Goal: Task Accomplishment & Management: Manage account settings

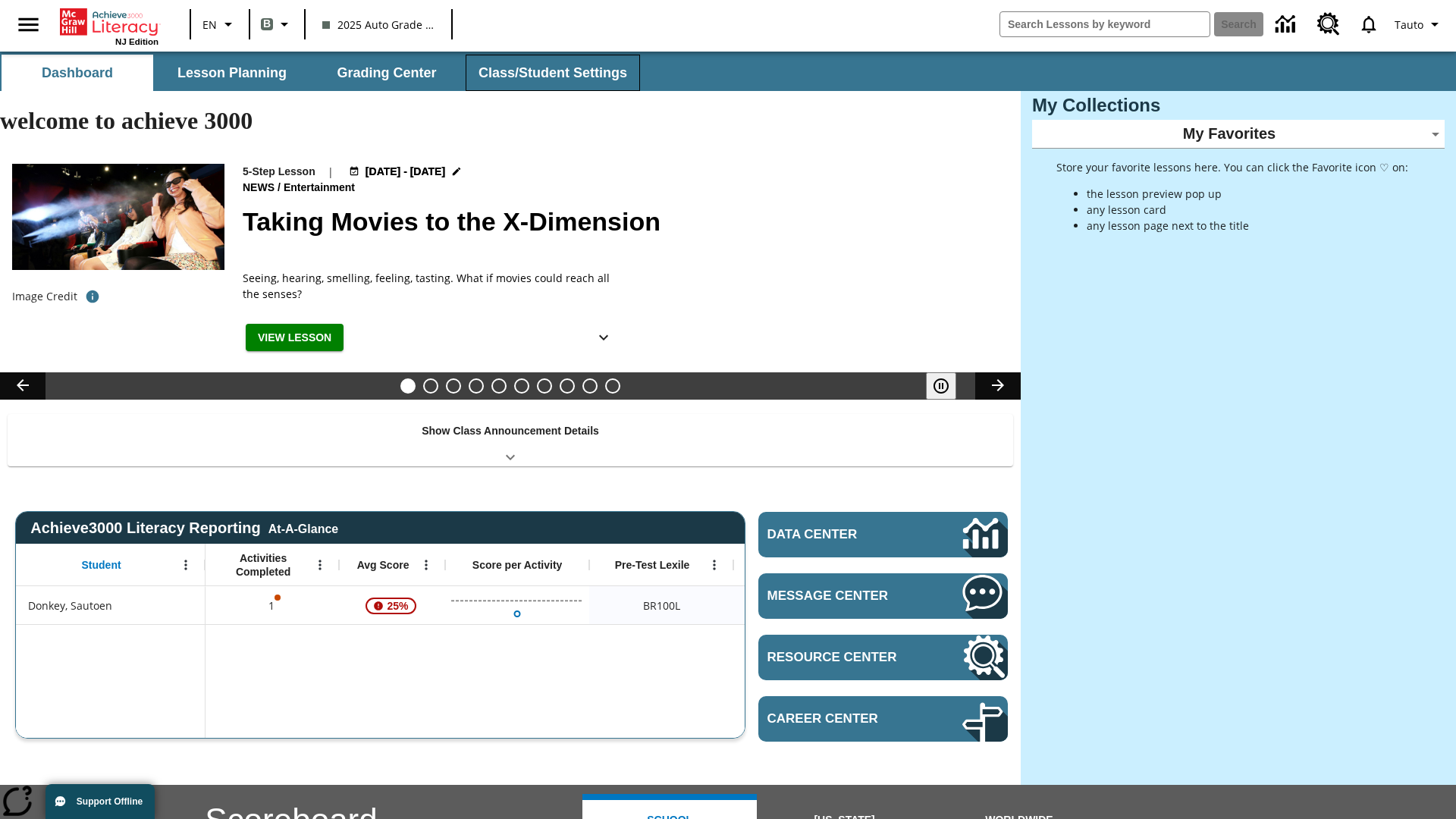
click at [551, 73] on button "Class/Student Settings" at bounding box center [552, 73] width 174 height 36
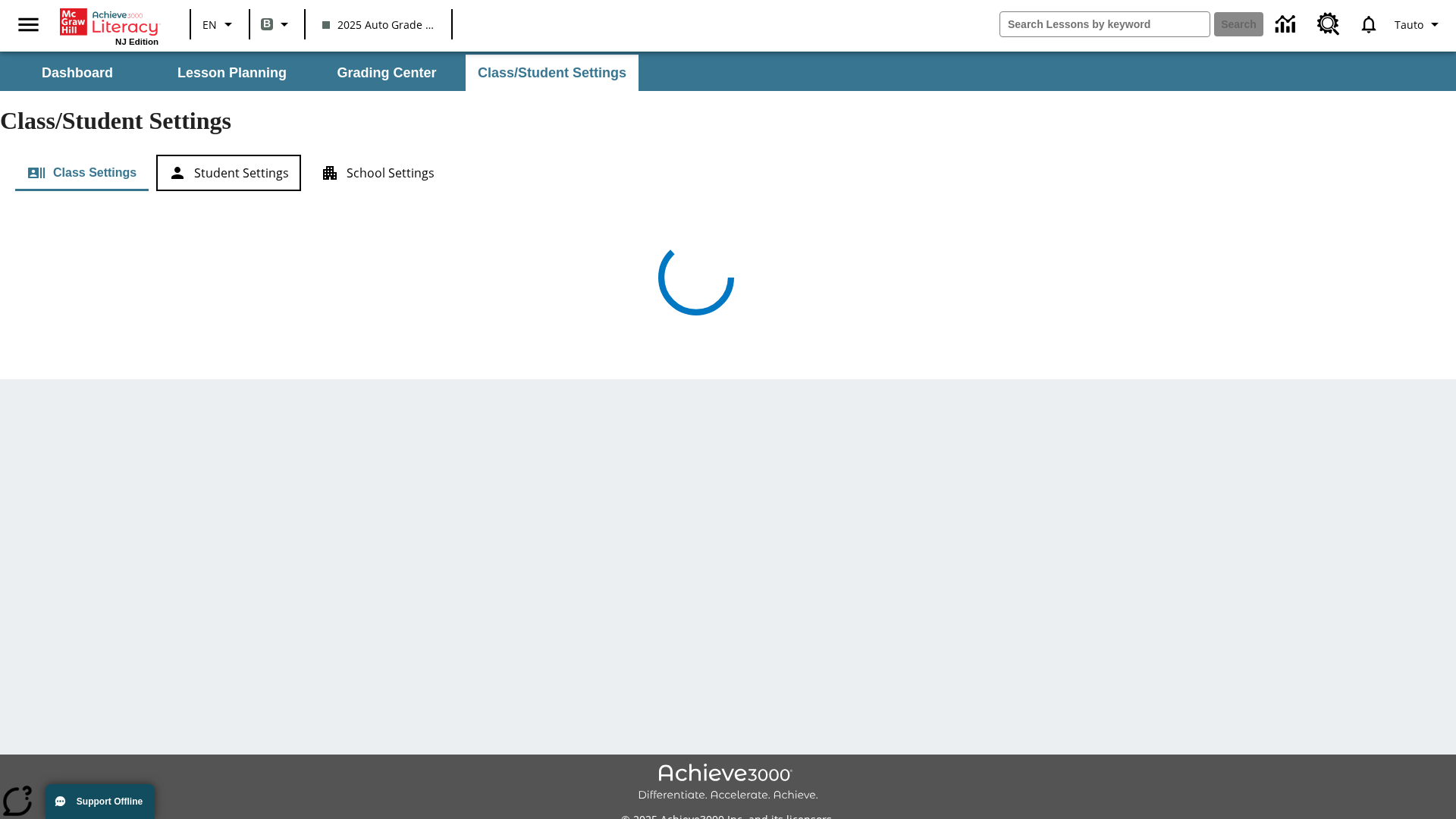
click at [228, 155] on button "Student Settings" at bounding box center [228, 173] width 145 height 36
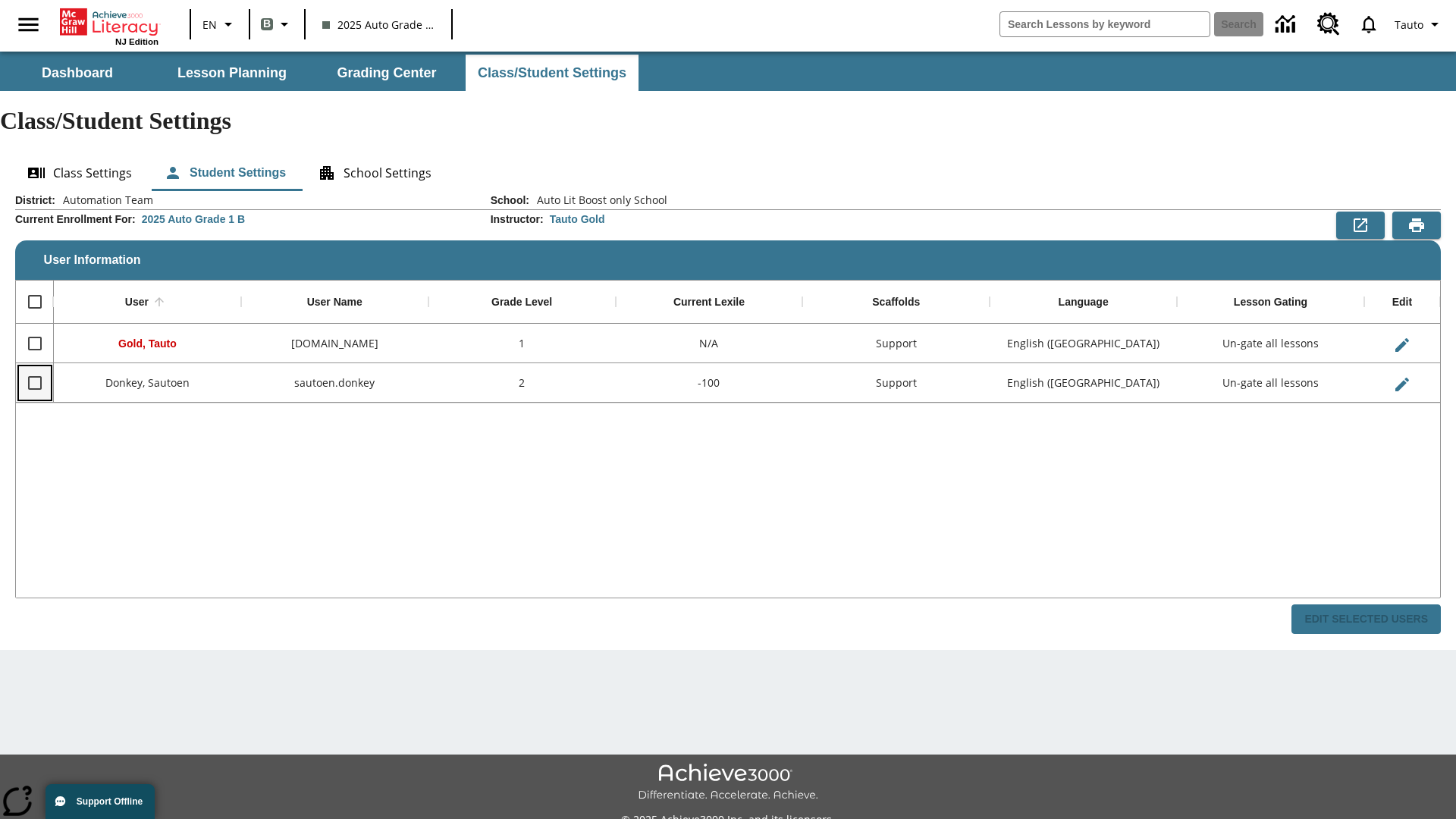
click at [34, 367] on input "Select row" at bounding box center [35, 382] width 32 height 32
checkbox input "true"
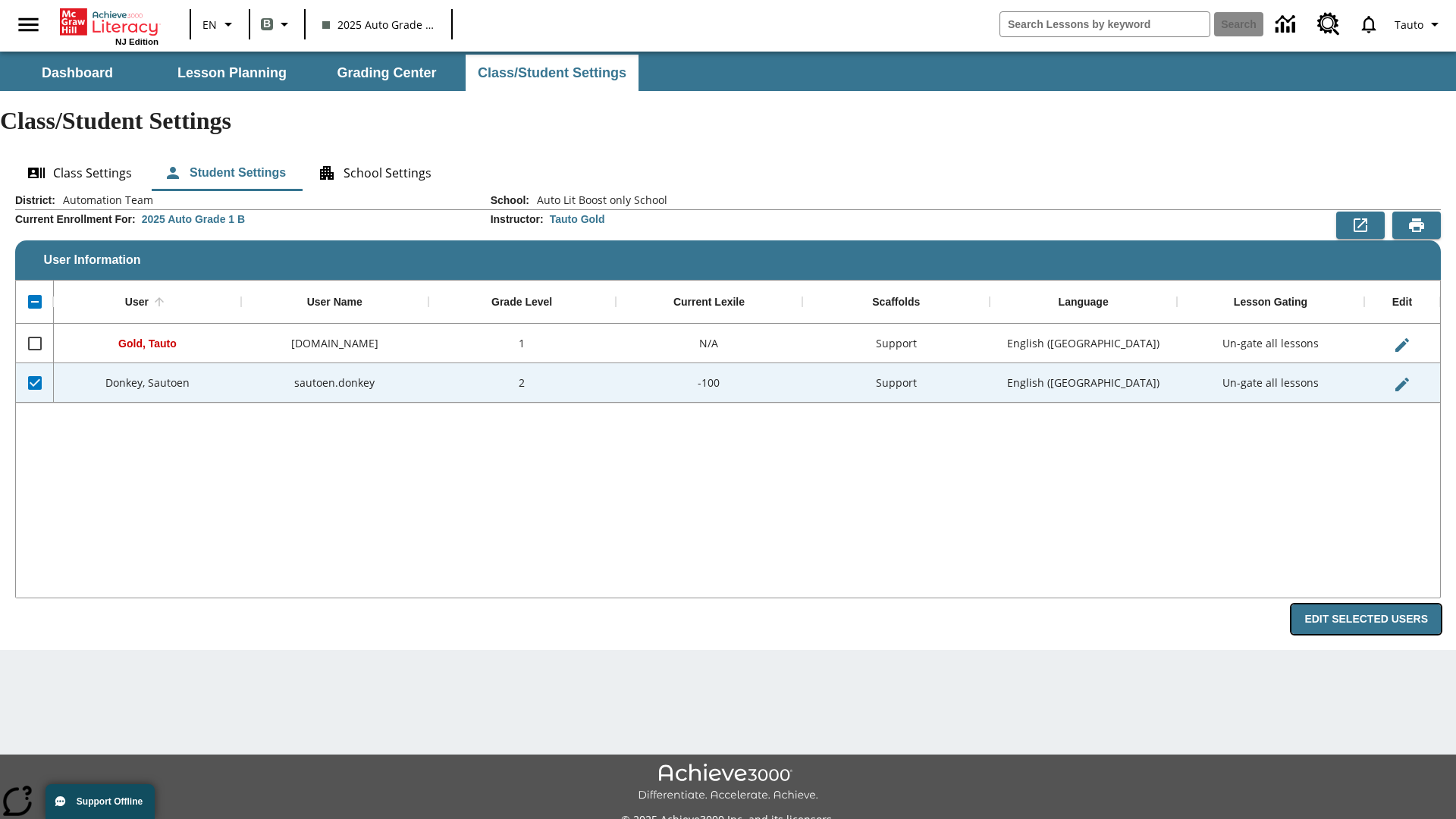
click at [1372, 605] on button "Edit Selected Users" at bounding box center [1365, 619] width 149 height 29
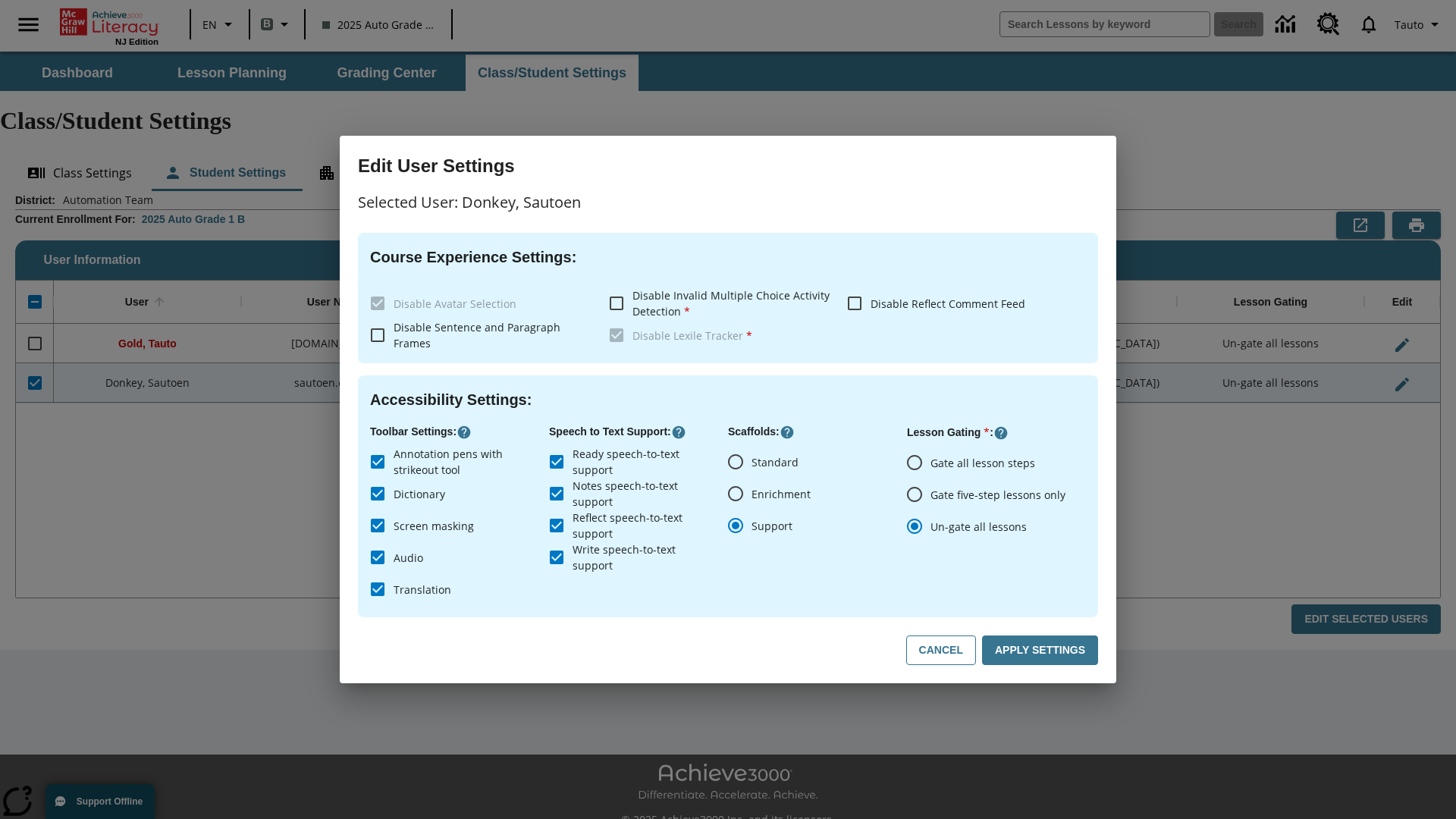
click at [914, 462] on input "Gate all lesson steps" at bounding box center [914, 462] width 32 height 32
click at [1043, 651] on button "Apply Settings" at bounding box center [1040, 650] width 116 height 29
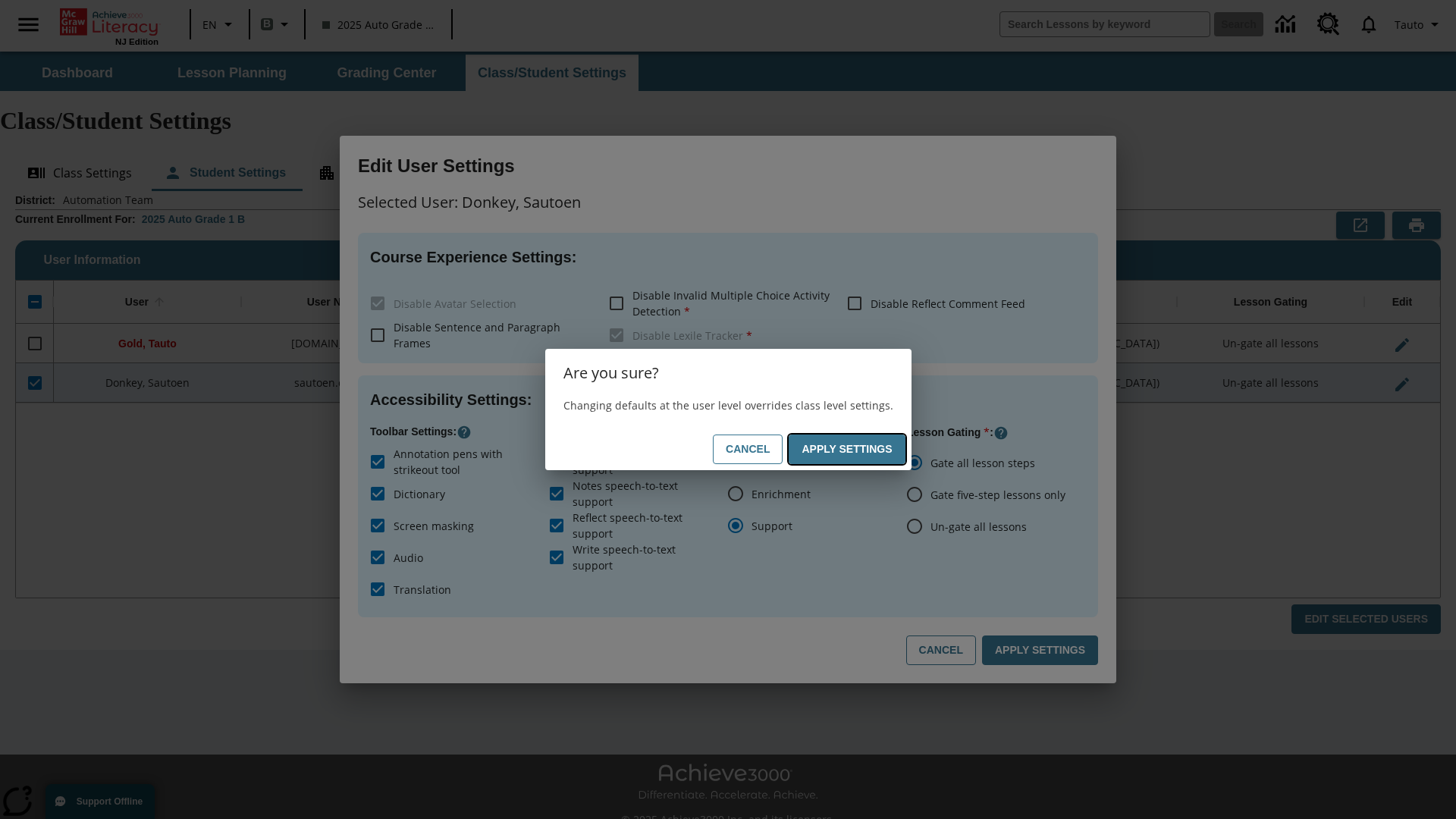
click at [849, 449] on button "Apply Settings" at bounding box center [846, 450] width 116 height 29
radio input "false"
radio input "true"
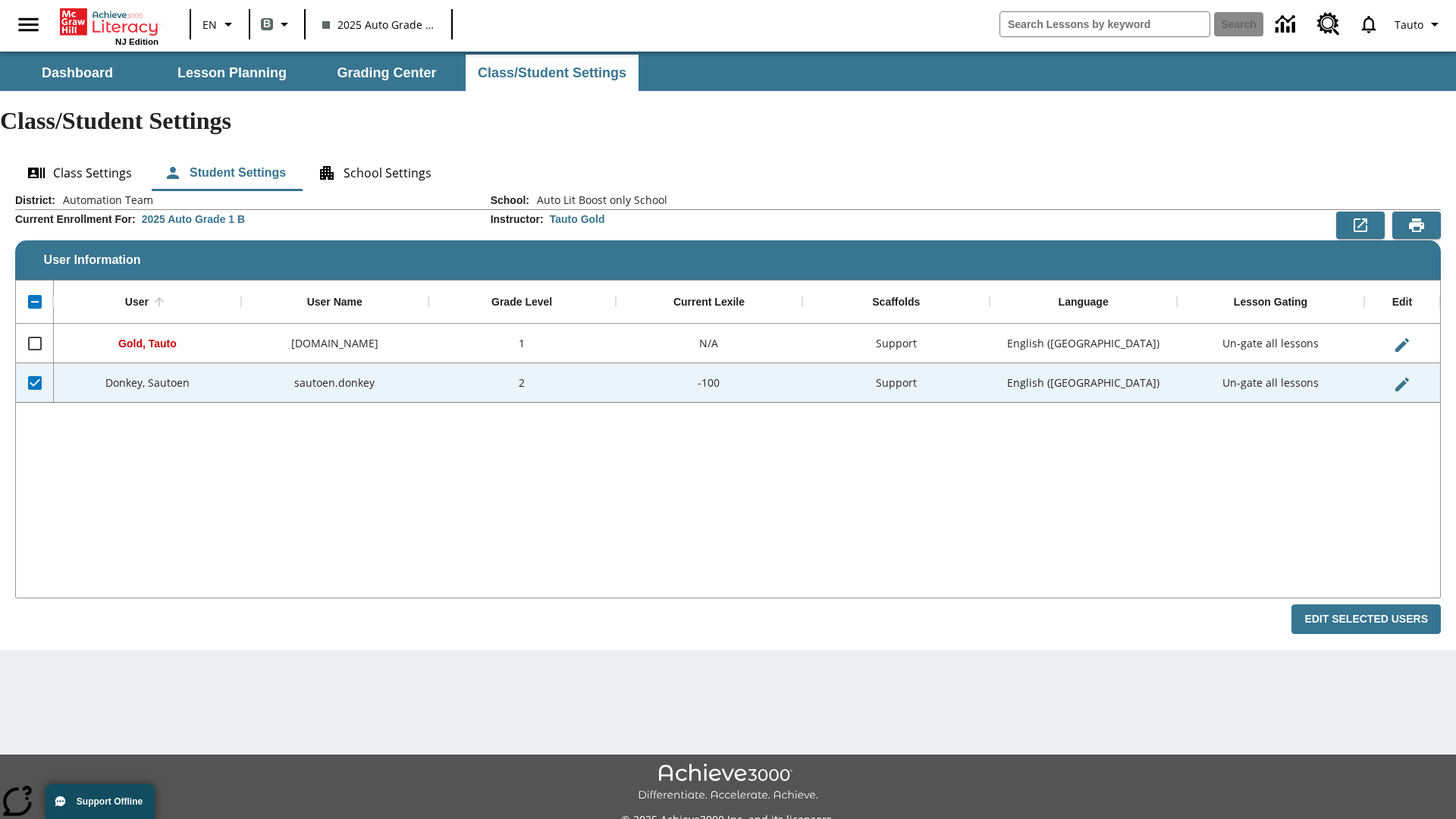
checkbox input "false"
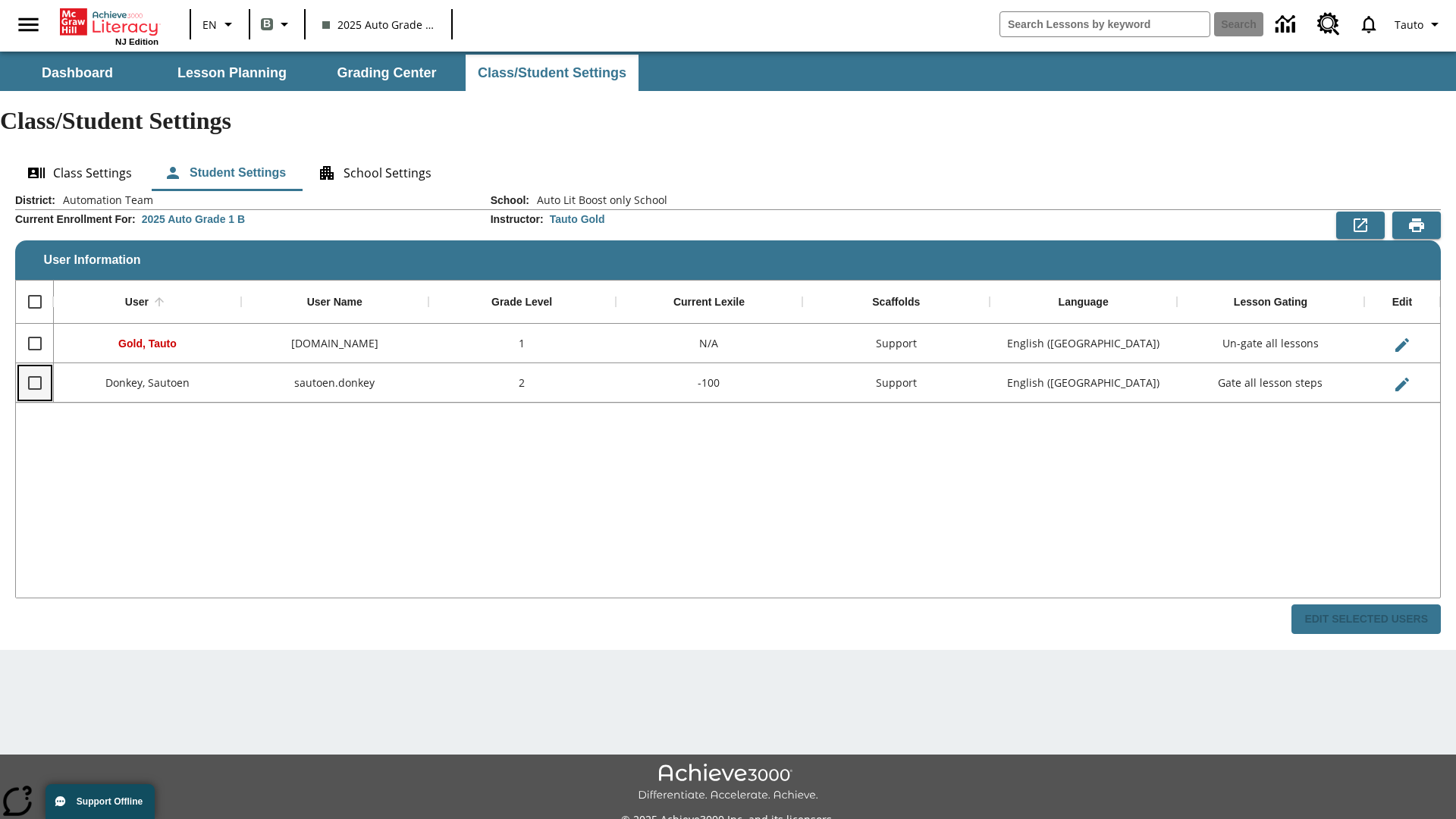
click at [34, 367] on input "Select row" at bounding box center [35, 382] width 32 height 32
checkbox input "true"
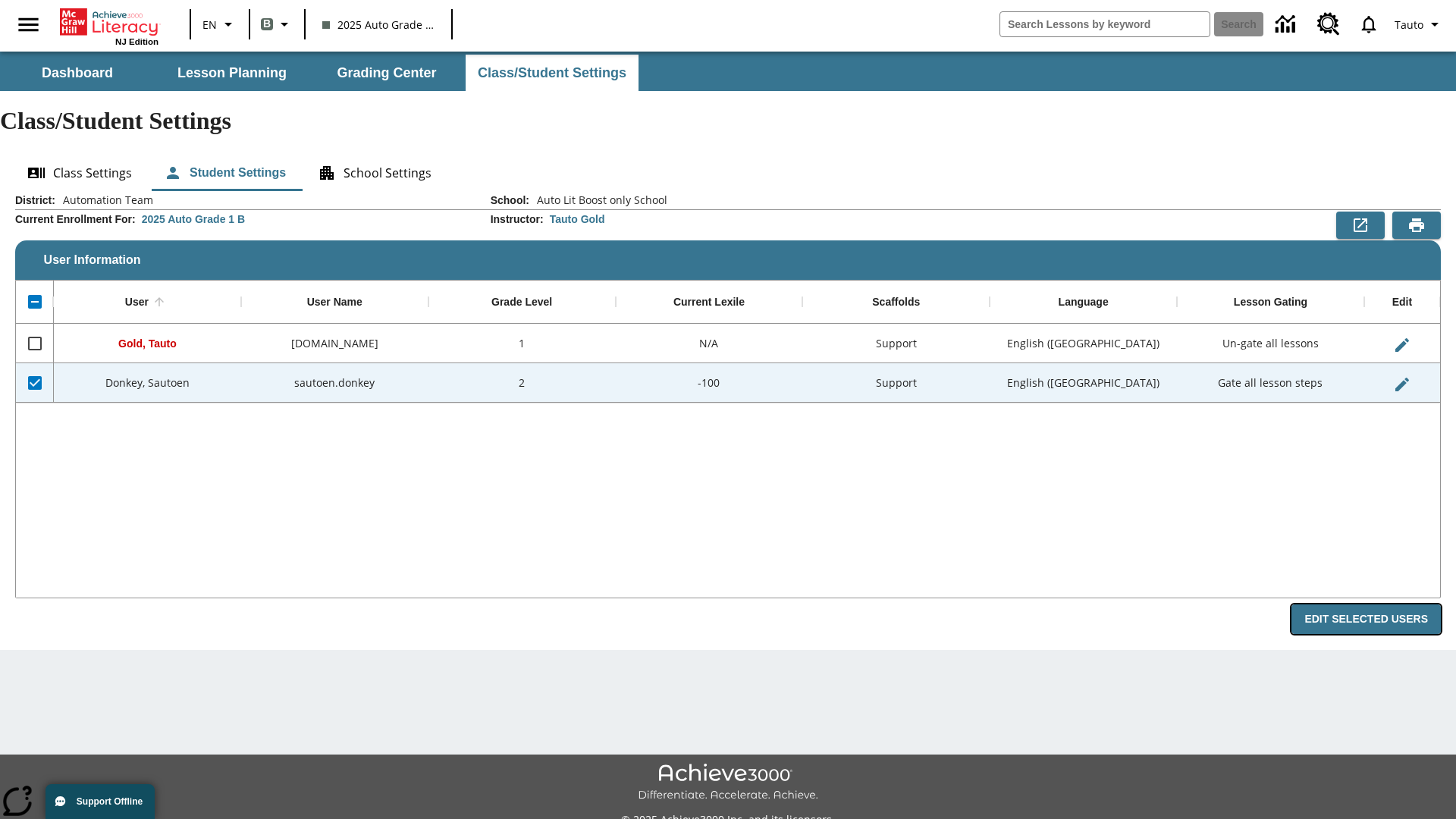
click at [1372, 605] on button "Edit Selected Users" at bounding box center [1365, 619] width 149 height 29
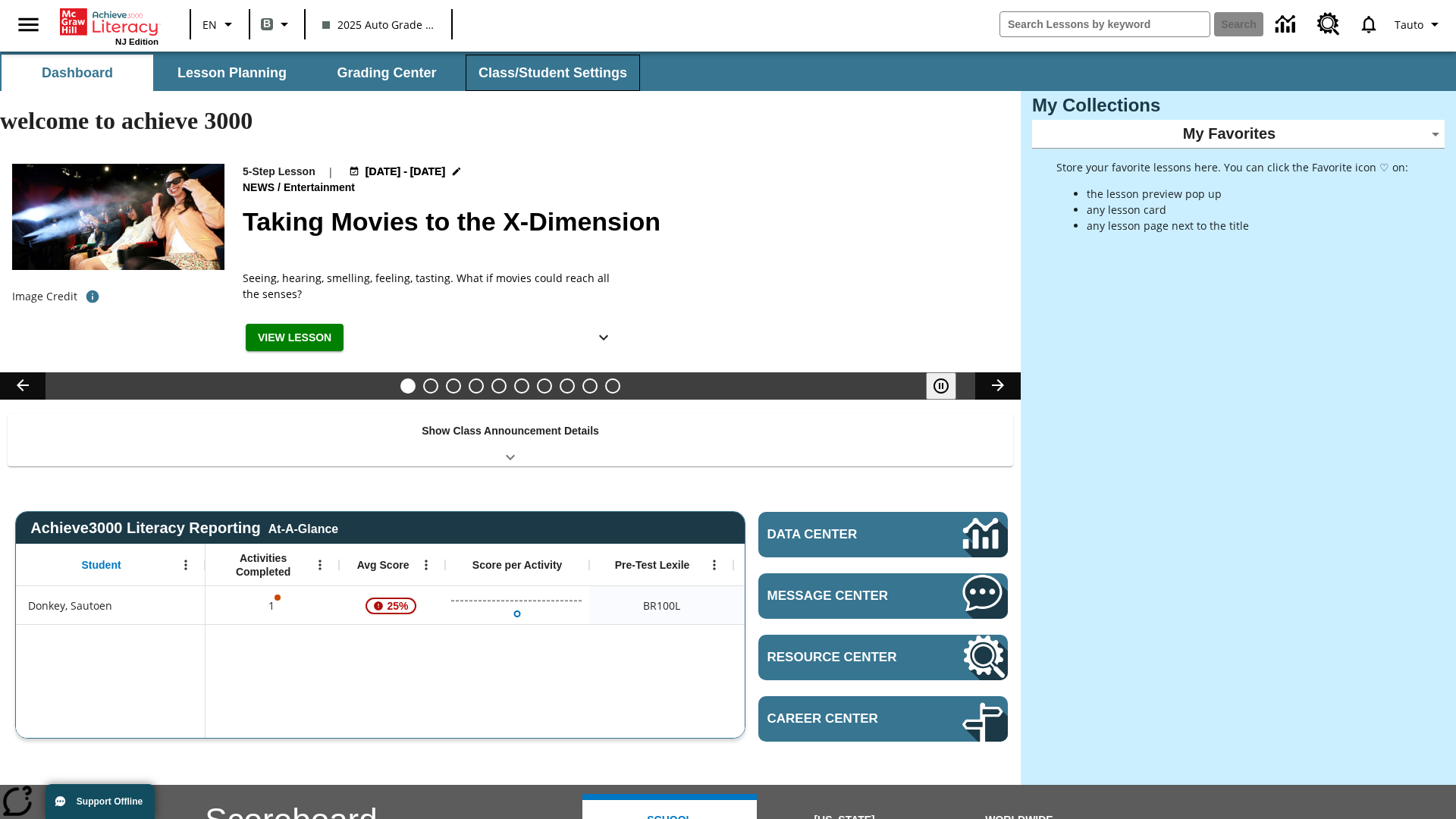
click at [551, 73] on button "Class/Student Settings" at bounding box center [552, 73] width 174 height 36
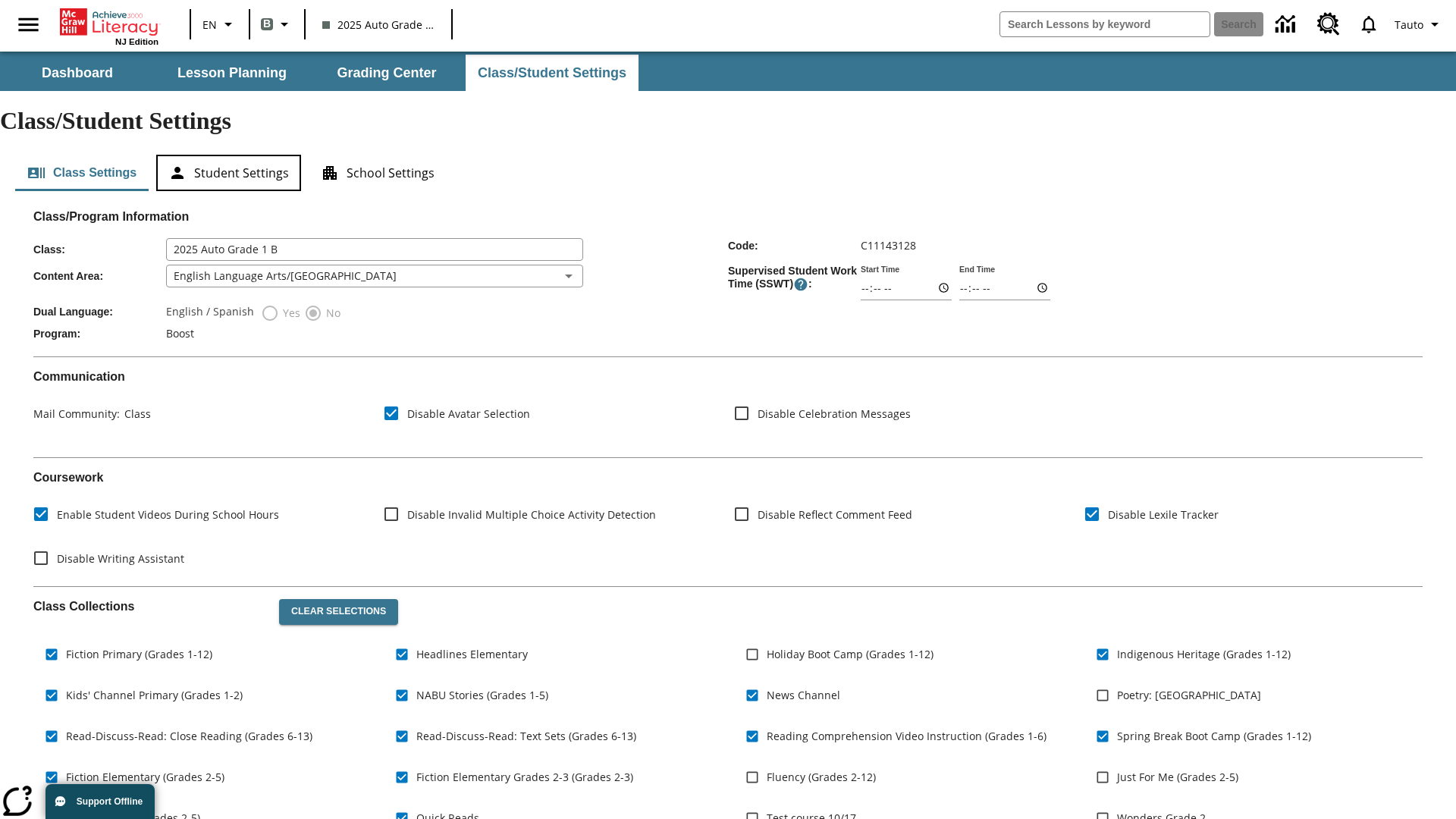
click at [228, 155] on button "Student Settings" at bounding box center [228, 173] width 145 height 36
